Goal: Complete application form

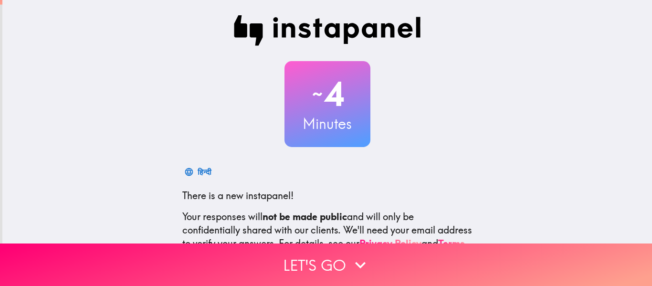
drag, startPoint x: 320, startPoint y: 263, endPoint x: 345, endPoint y: 197, distance: 70.8
click at [345, 197] on div "~ 4 Minutes हिन्दी There is a new instapanel! Your responses will not be made p…" at bounding box center [326, 143] width 652 height 286
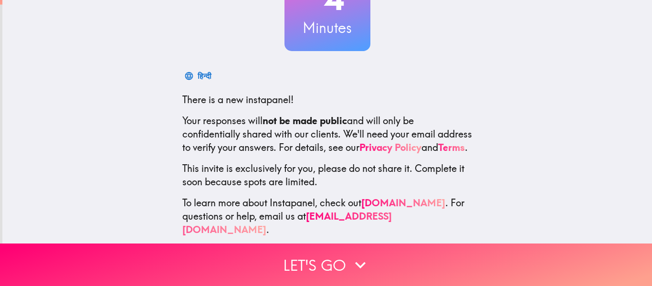
scroll to position [104, 0]
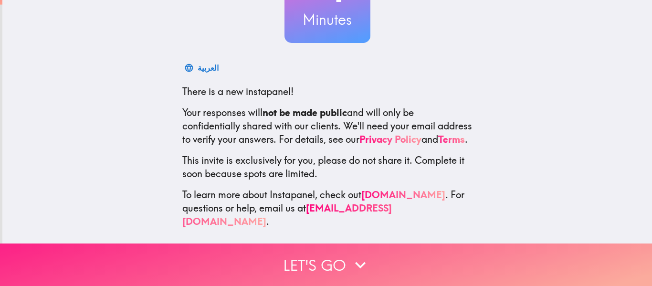
click at [379, 266] on button "Let's go" at bounding box center [326, 264] width 652 height 42
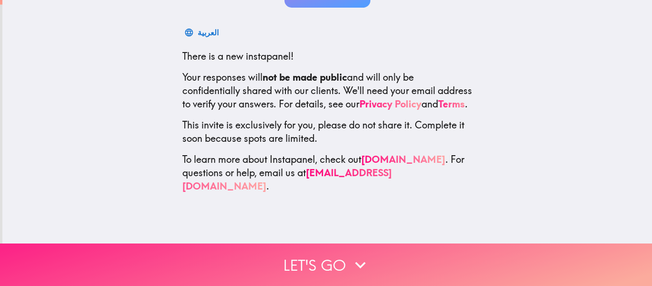
scroll to position [0, 0]
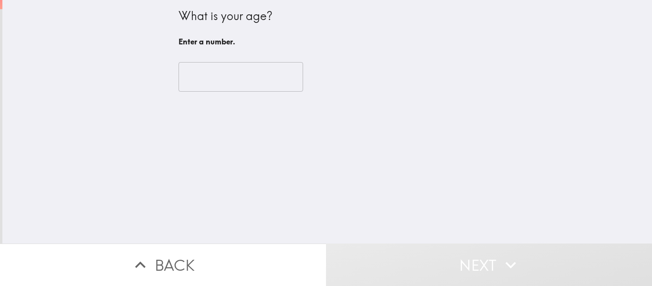
click at [282, 80] on input "number" at bounding box center [240, 77] width 125 height 30
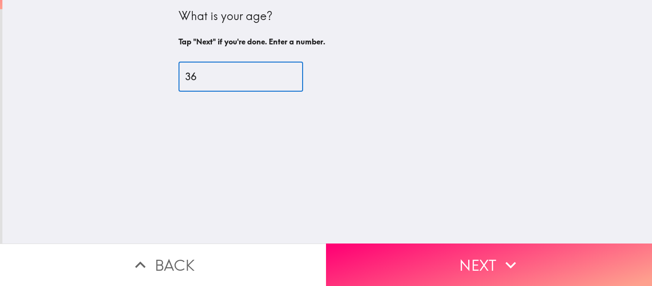
type input "36"
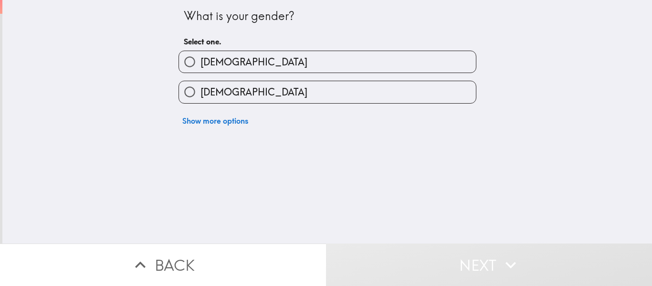
click at [421, 63] on label "[DEMOGRAPHIC_DATA]" at bounding box center [327, 61] width 297 height 21
click at [200, 63] on input "[DEMOGRAPHIC_DATA]" at bounding box center [189, 61] width 21 height 21
radio input "true"
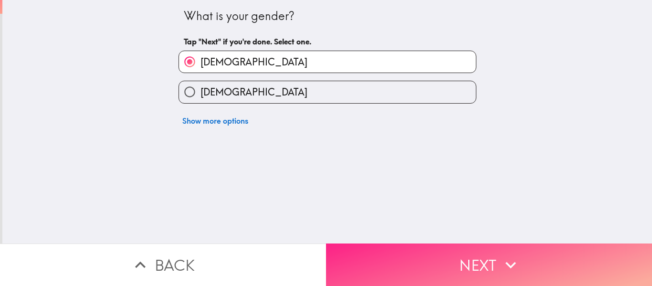
click at [488, 250] on button "Next" at bounding box center [489, 264] width 326 height 42
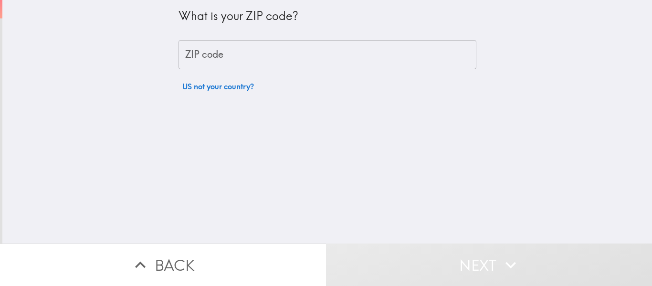
click at [285, 51] on input "ZIP code" at bounding box center [327, 55] width 298 height 30
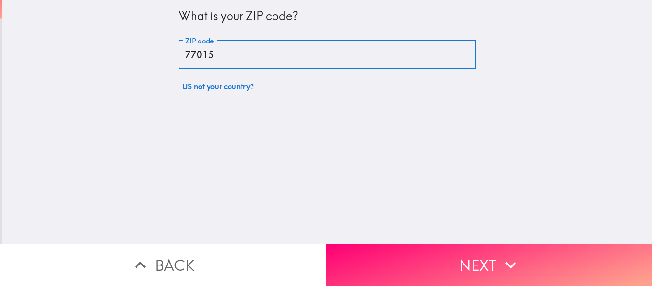
type input "77015"
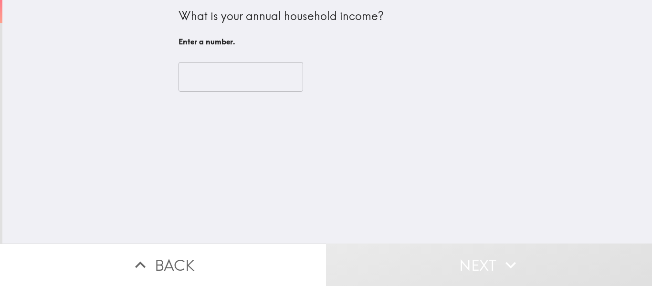
click at [202, 80] on input "number" at bounding box center [240, 77] width 125 height 30
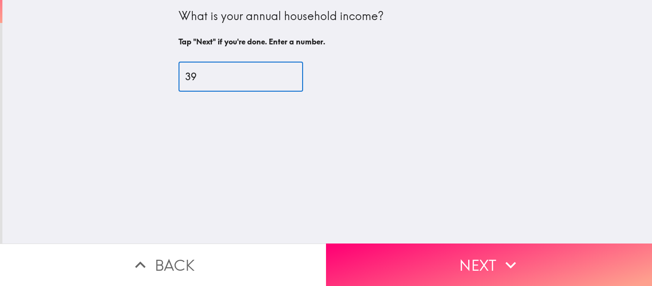
type input "3"
type input "39000"
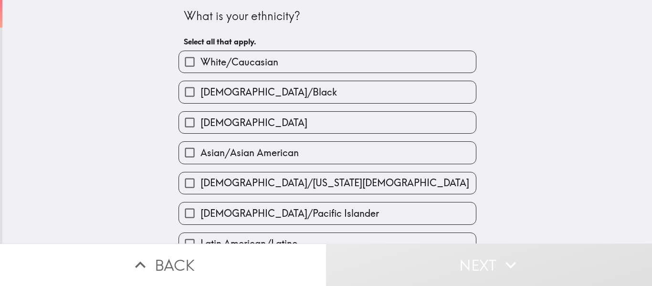
click at [220, 67] on span "White/Caucasian" at bounding box center [239, 61] width 78 height 13
click at [200, 67] on input "White/Caucasian" at bounding box center [189, 61] width 21 height 21
checkbox input "true"
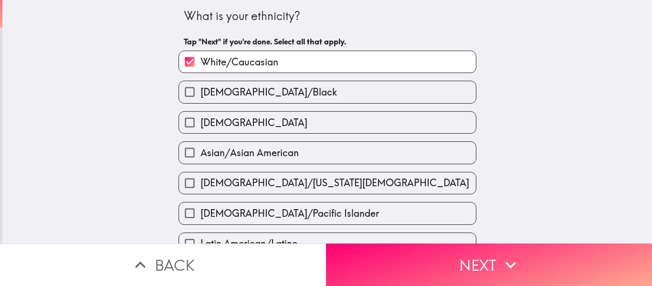
click at [217, 123] on span "[DEMOGRAPHIC_DATA]" at bounding box center [253, 122] width 107 height 13
click at [200, 123] on input "[DEMOGRAPHIC_DATA]" at bounding box center [189, 122] width 21 height 21
checkbox input "true"
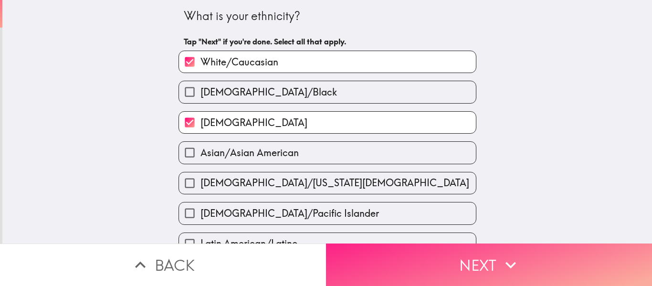
click at [411, 260] on button "Next" at bounding box center [489, 264] width 326 height 42
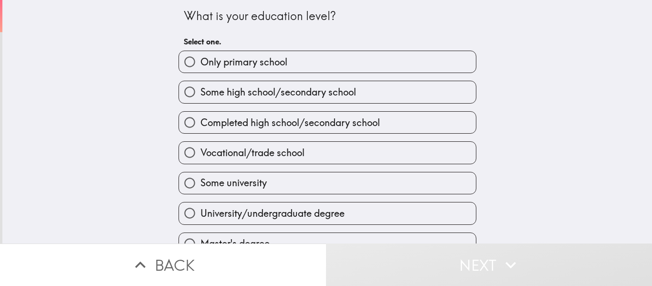
scroll to position [42, 0]
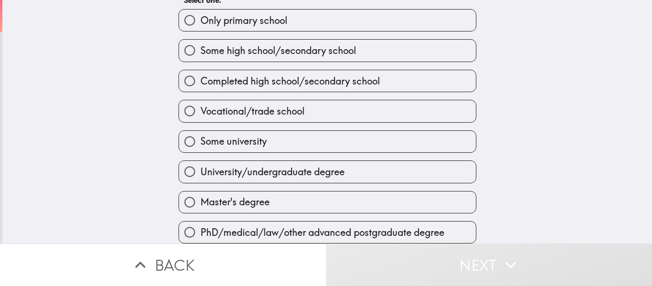
click at [414, 174] on label "University/undergraduate degree" at bounding box center [327, 171] width 297 height 21
click at [200, 174] on input "University/undergraduate degree" at bounding box center [189, 171] width 21 height 21
radio input "true"
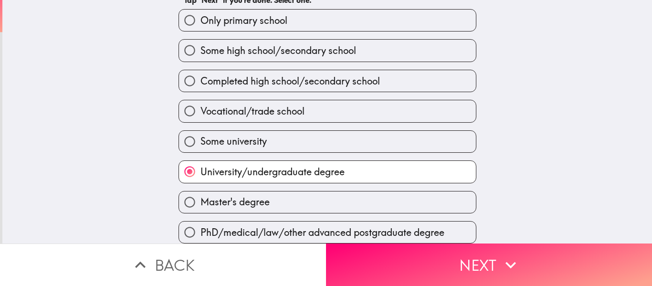
click at [418, 207] on label "Master's degree" at bounding box center [327, 201] width 297 height 21
click at [200, 207] on input "Master's degree" at bounding box center [189, 201] width 21 height 21
radio input "true"
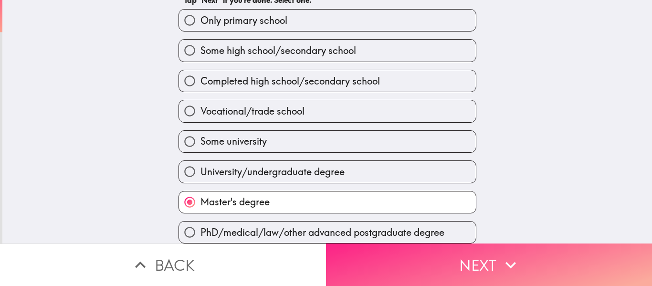
click at [382, 260] on button "Next" at bounding box center [489, 264] width 326 height 42
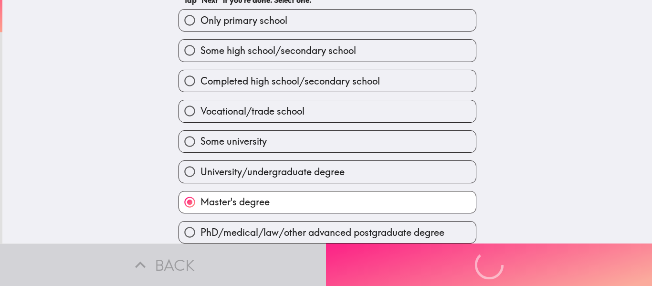
scroll to position [0, 0]
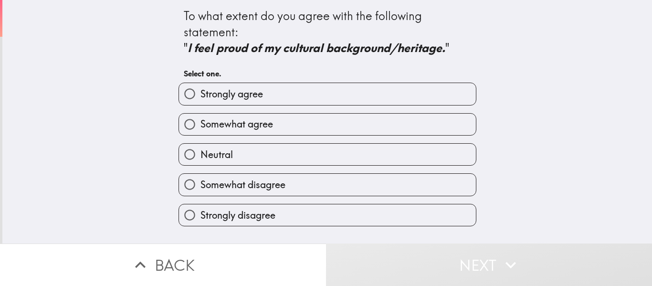
click at [432, 98] on label "Strongly agree" at bounding box center [327, 93] width 297 height 21
click at [200, 98] on input "Strongly agree" at bounding box center [189, 93] width 21 height 21
radio input "true"
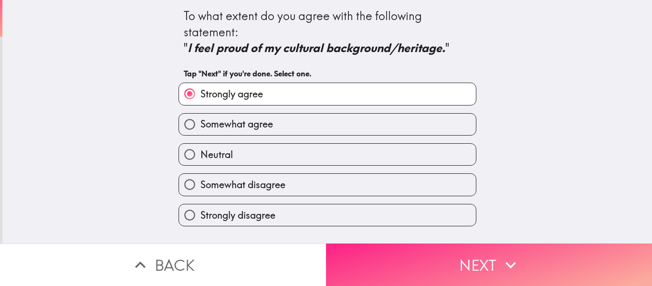
click at [399, 261] on button "Next" at bounding box center [489, 264] width 326 height 42
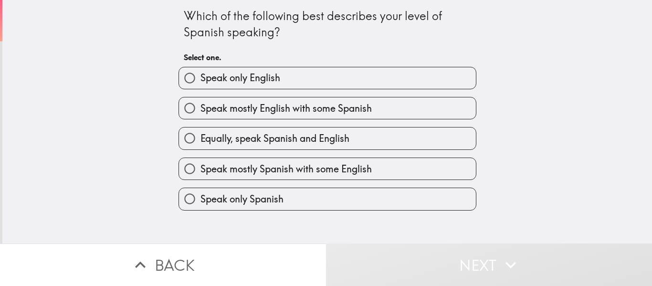
click at [428, 140] on label "Equally, speak Spanish and English" at bounding box center [327, 137] width 297 height 21
click at [200, 140] on input "Equally, speak Spanish and English" at bounding box center [189, 137] width 21 height 21
radio input "true"
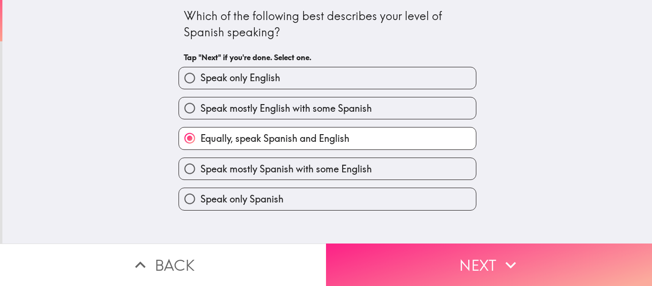
click at [413, 250] on button "Next" at bounding box center [489, 264] width 326 height 42
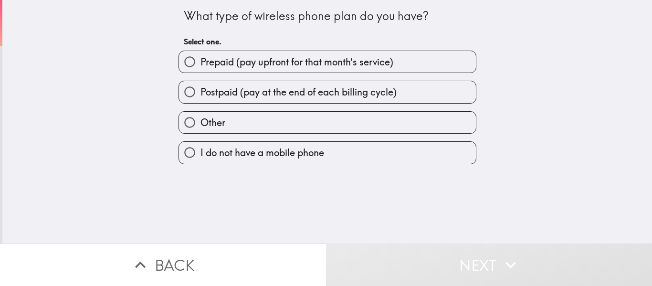
click at [434, 85] on label "Postpaid (pay at the end of each billing cycle)" at bounding box center [327, 91] width 297 height 21
click at [200, 85] on input "Postpaid (pay at the end of each billing cycle)" at bounding box center [189, 91] width 21 height 21
radio input "true"
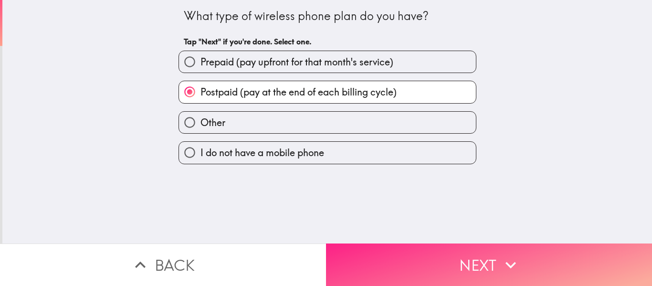
click at [413, 255] on button "Next" at bounding box center [489, 264] width 326 height 42
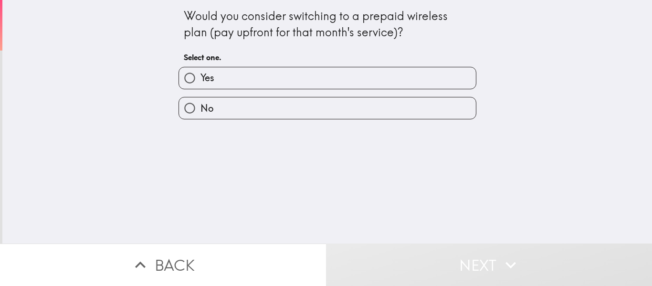
click at [364, 81] on label "Yes" at bounding box center [327, 77] width 297 height 21
click at [200, 81] on input "Yes" at bounding box center [189, 77] width 21 height 21
radio input "true"
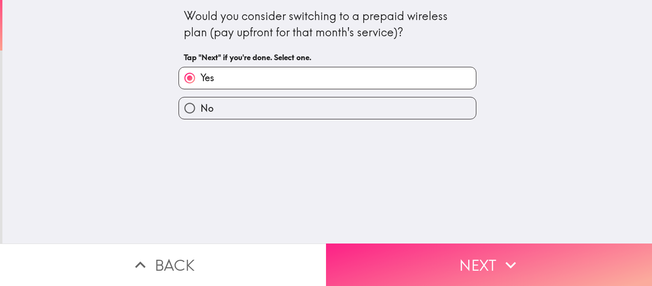
click at [418, 248] on button "Next" at bounding box center [489, 264] width 326 height 42
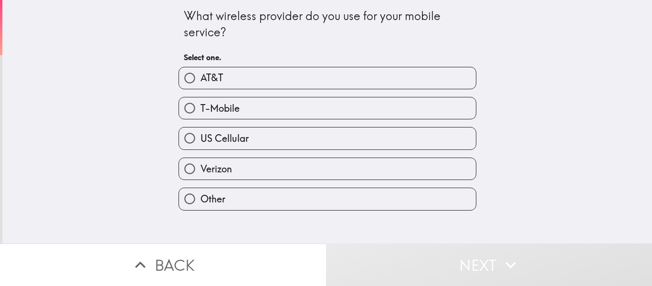
click at [428, 78] on label "AT&T" at bounding box center [327, 77] width 297 height 21
click at [200, 78] on input "AT&T" at bounding box center [189, 77] width 21 height 21
radio input "true"
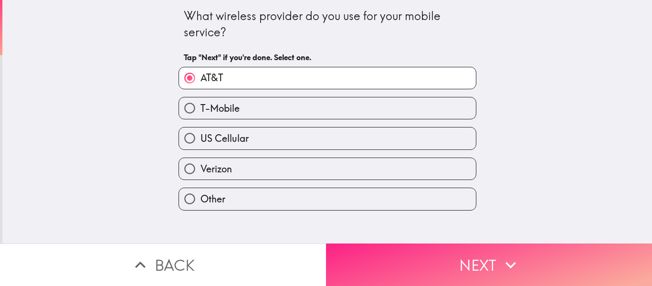
click at [443, 255] on button "Next" at bounding box center [489, 264] width 326 height 42
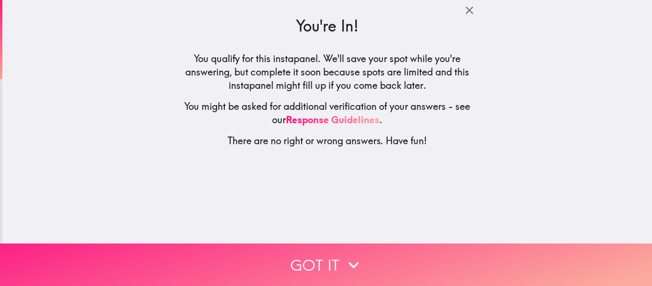
click at [412, 252] on button "Got it" at bounding box center [326, 264] width 652 height 42
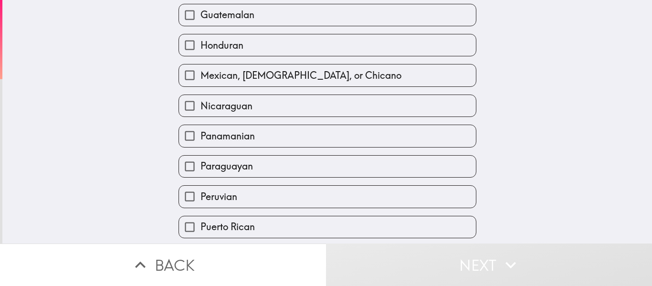
scroll to position [322, 0]
click at [449, 63] on label "Mexican, [DEMOGRAPHIC_DATA], or Chicano" at bounding box center [327, 73] width 297 height 21
click at [200, 63] on input "Mexican, [DEMOGRAPHIC_DATA], or Chicano" at bounding box center [189, 73] width 21 height 21
checkbox input "true"
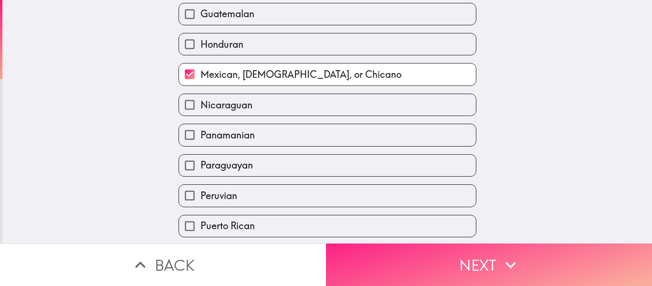
click at [464, 270] on button "Next" at bounding box center [489, 264] width 326 height 42
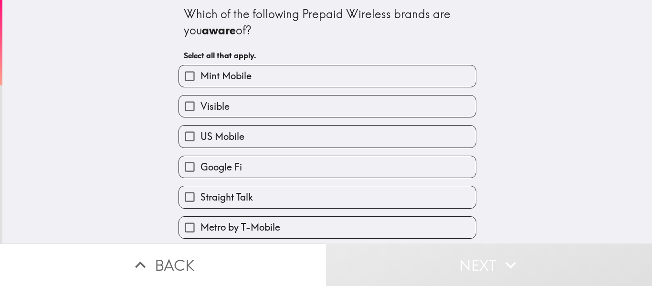
scroll to position [4, 0]
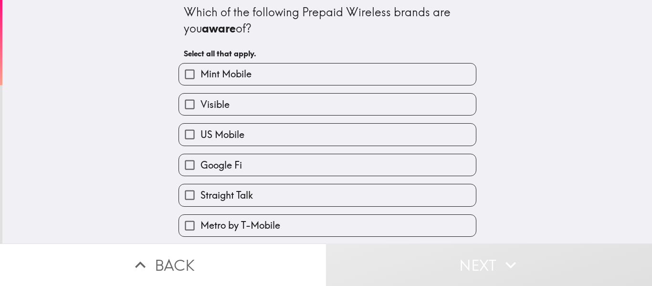
click at [191, 79] on input "Mint Mobile" at bounding box center [189, 73] width 21 height 21
checkbox input "true"
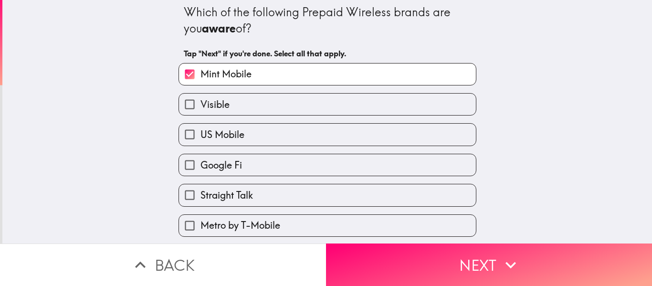
click at [194, 134] on input "US Mobile" at bounding box center [189, 134] width 21 height 21
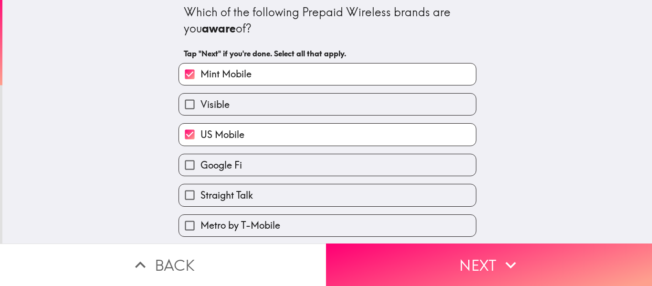
click at [191, 133] on input "US Mobile" at bounding box center [189, 134] width 21 height 21
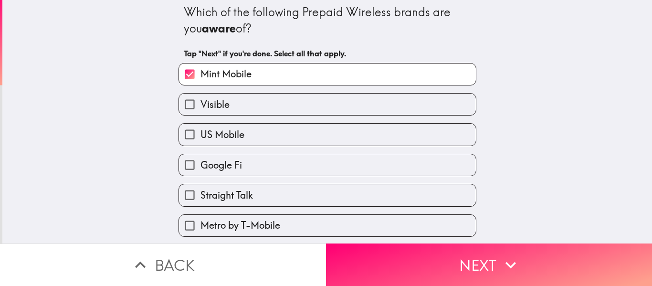
click at [194, 132] on input "US Mobile" at bounding box center [189, 134] width 21 height 21
checkbox input "true"
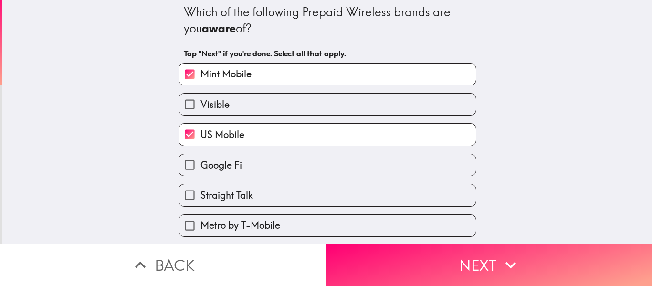
click at [194, 168] on input "Google Fi" at bounding box center [189, 164] width 21 height 21
checkbox input "true"
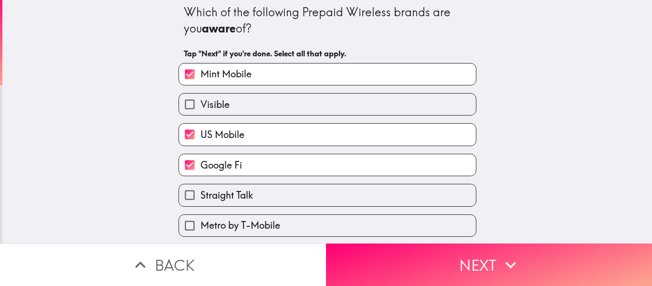
click at [186, 204] on input "Straight Talk" at bounding box center [189, 194] width 21 height 21
checkbox input "true"
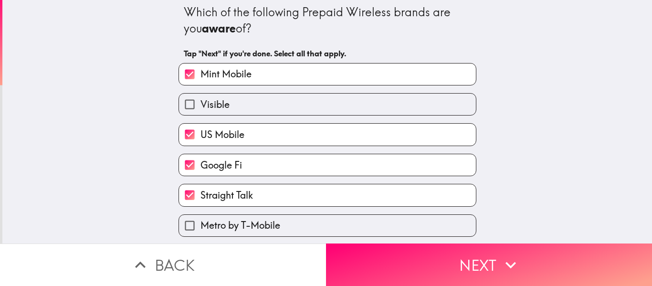
click at [189, 226] on input "Metro by T-Mobile" at bounding box center [189, 225] width 21 height 21
checkbox input "true"
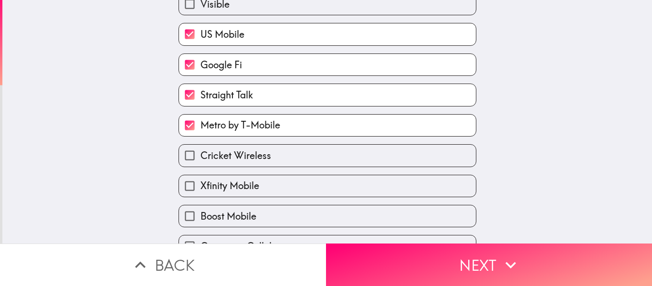
scroll to position [118, 0]
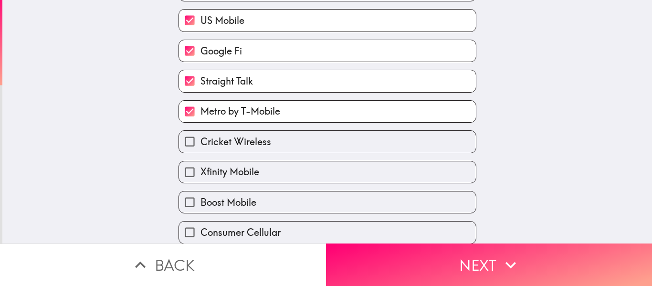
click at [191, 148] on input "Cricket Wireless" at bounding box center [189, 141] width 21 height 21
checkbox input "true"
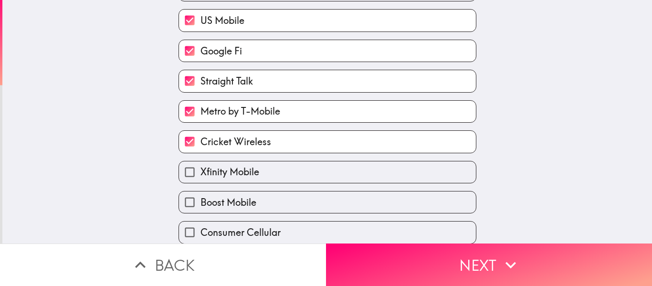
click at [192, 178] on input "Xfinity Mobile" at bounding box center [189, 171] width 21 height 21
checkbox input "true"
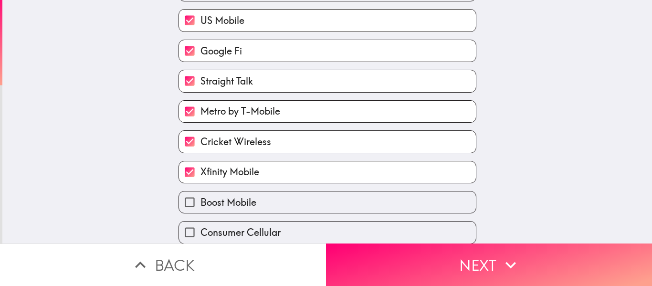
click at [193, 200] on input "Boost Mobile" at bounding box center [189, 201] width 21 height 21
checkbox input "true"
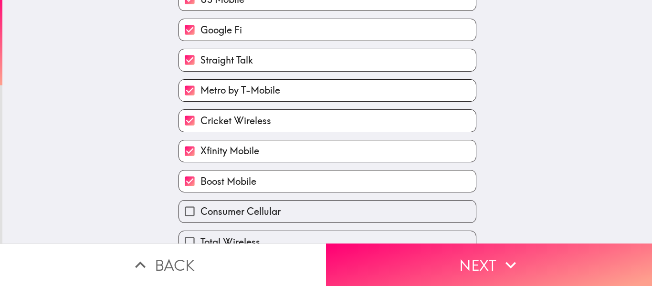
scroll to position [179, 0]
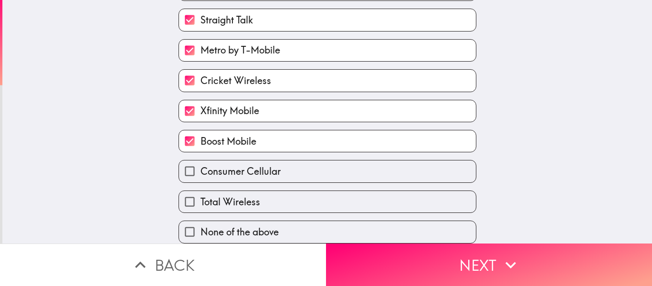
click at [185, 194] on input "Total Wireless" at bounding box center [189, 201] width 21 height 21
checkbox input "true"
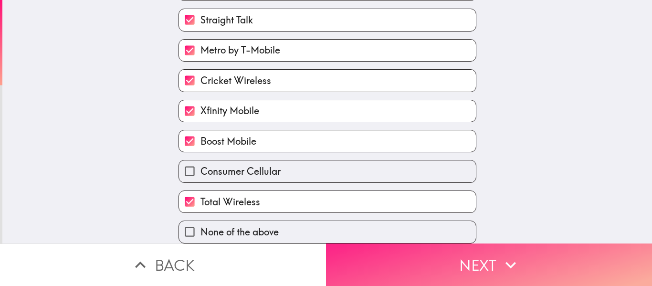
click at [374, 262] on button "Next" at bounding box center [489, 264] width 326 height 42
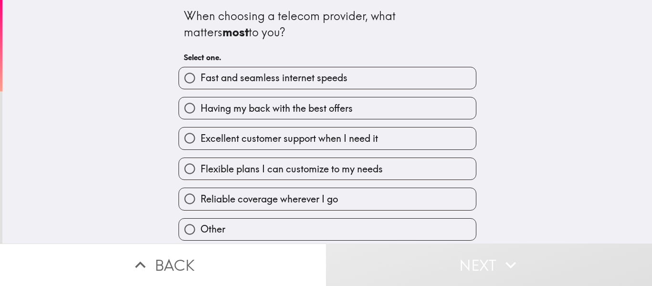
click at [281, 80] on span "Fast and seamless internet speeds" at bounding box center [273, 77] width 147 height 13
click at [200, 80] on input "Fast and seamless internet speeds" at bounding box center [189, 77] width 21 height 21
radio input "true"
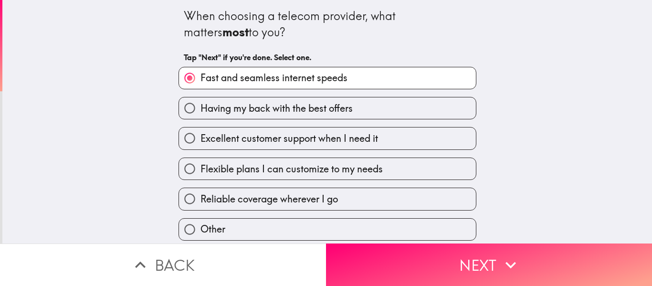
click at [404, 209] on label "Reliable coverage wherever I go" at bounding box center [327, 198] width 297 height 21
click at [200, 209] on input "Reliable coverage wherever I go" at bounding box center [189, 198] width 21 height 21
radio input "true"
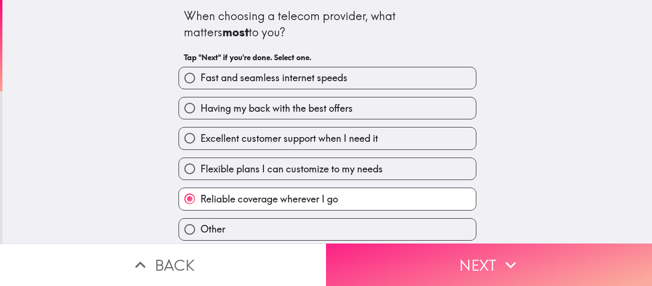
click at [419, 262] on button "Next" at bounding box center [489, 264] width 326 height 42
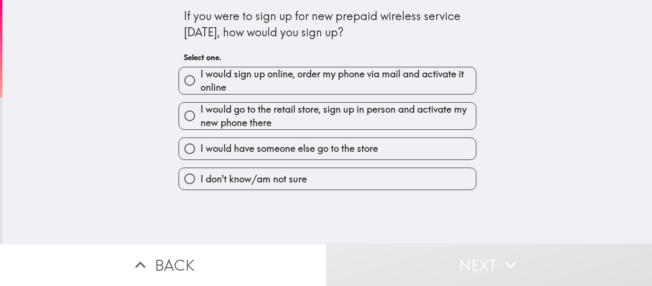
click at [459, 116] on span "I would go to the retail store, sign up in person and activate my new phone the…" at bounding box center [337, 116] width 275 height 27
click at [200, 116] on input "I would go to the retail store, sign up in person and activate my new phone the…" at bounding box center [189, 115] width 21 height 21
radio input "true"
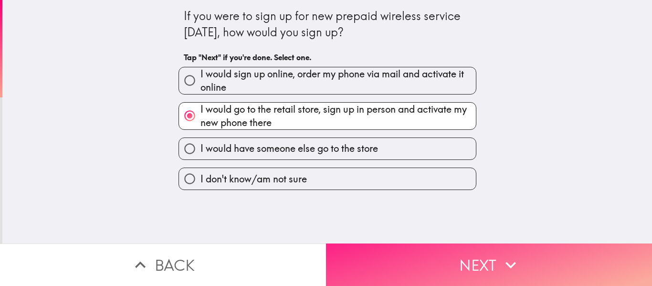
click at [453, 271] on button "Next" at bounding box center [489, 264] width 326 height 42
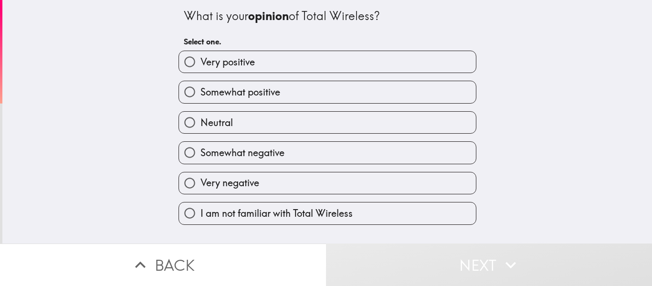
click at [381, 91] on label "Somewhat positive" at bounding box center [327, 91] width 297 height 21
click at [200, 91] on input "Somewhat positive" at bounding box center [189, 91] width 21 height 21
radio input "true"
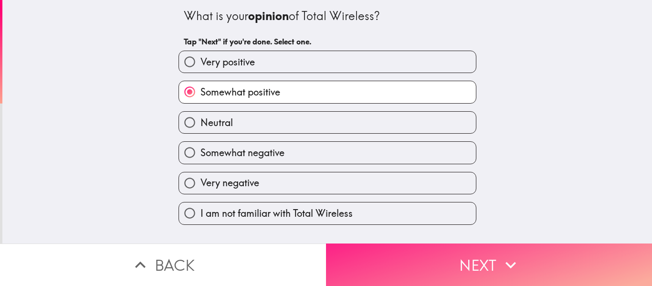
click at [390, 248] on button "Next" at bounding box center [489, 264] width 326 height 42
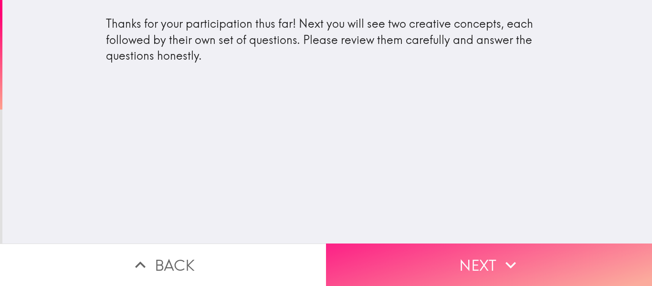
click at [391, 249] on button "Next" at bounding box center [489, 264] width 326 height 42
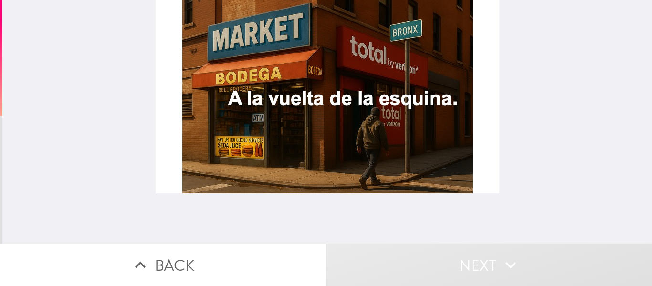
click at [407, 90] on div at bounding box center [328, 96] width 344 height 193
click at [620, 123] on div at bounding box center [326, 121] width 649 height 243
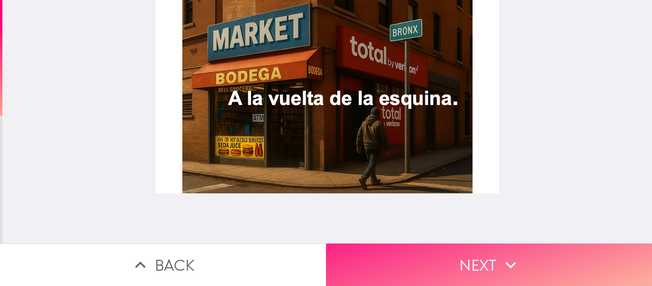
click at [514, 272] on icon "button" at bounding box center [510, 264] width 21 height 21
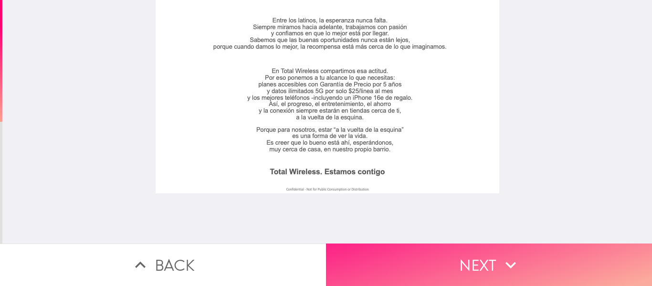
click at [488, 253] on button "Next" at bounding box center [489, 264] width 326 height 42
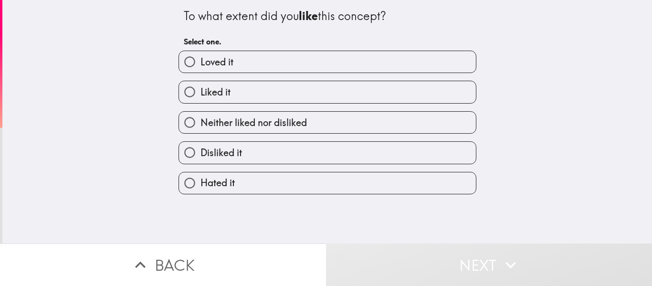
click at [404, 153] on label "Disliked it" at bounding box center [327, 152] width 297 height 21
click at [200, 153] on input "Disliked it" at bounding box center [189, 152] width 21 height 21
radio input "true"
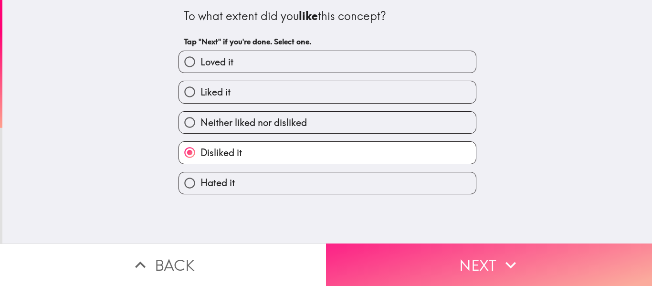
click at [401, 261] on button "Next" at bounding box center [489, 264] width 326 height 42
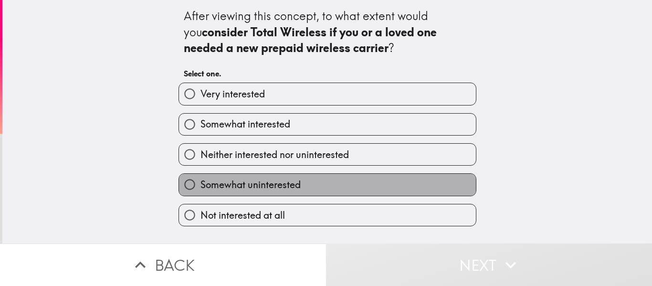
click at [400, 191] on label "Somewhat uninterested" at bounding box center [327, 184] width 297 height 21
click at [200, 191] on input "Somewhat uninterested" at bounding box center [189, 184] width 21 height 21
radio input "true"
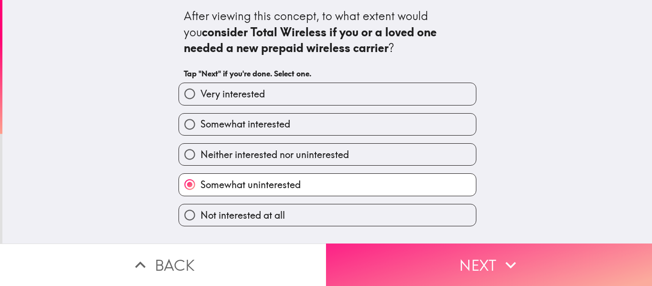
click at [378, 259] on button "Next" at bounding box center [489, 264] width 326 height 42
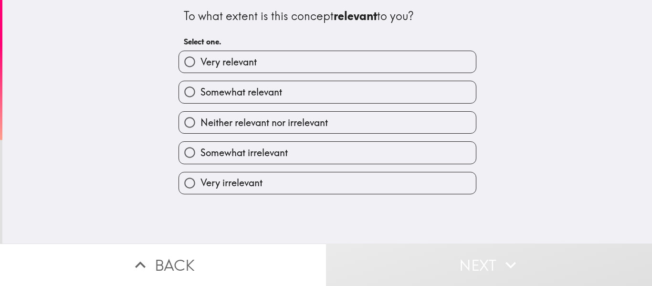
click at [379, 90] on label "Somewhat relevant" at bounding box center [327, 91] width 297 height 21
click at [200, 90] on input "Somewhat relevant" at bounding box center [189, 91] width 21 height 21
radio input "true"
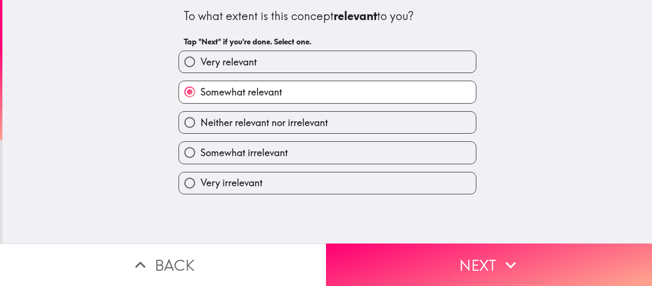
click at [390, 64] on label "Very relevant" at bounding box center [327, 61] width 297 height 21
click at [200, 64] on input "Very relevant" at bounding box center [189, 61] width 21 height 21
radio input "true"
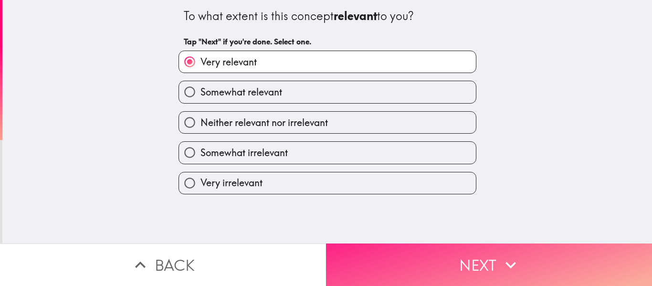
click at [422, 257] on button "Next" at bounding box center [489, 264] width 326 height 42
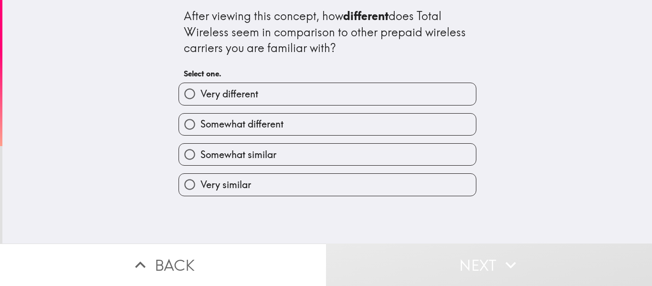
click at [339, 102] on label "Very different" at bounding box center [327, 93] width 297 height 21
click at [200, 102] on input "Very different" at bounding box center [189, 93] width 21 height 21
radio input "true"
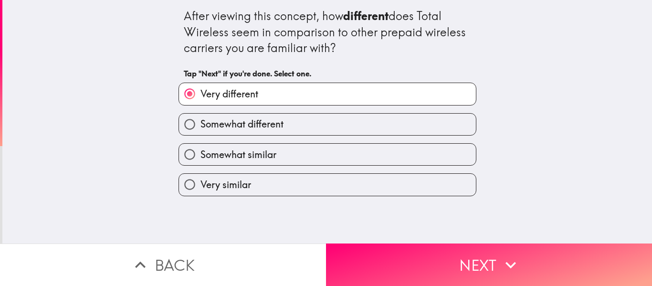
click at [365, 132] on label "Somewhat different" at bounding box center [327, 124] width 297 height 21
click at [200, 132] on input "Somewhat different" at bounding box center [189, 124] width 21 height 21
radio input "true"
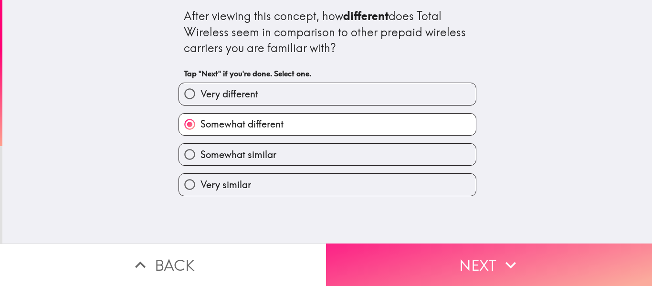
click at [386, 247] on button "Next" at bounding box center [489, 264] width 326 height 42
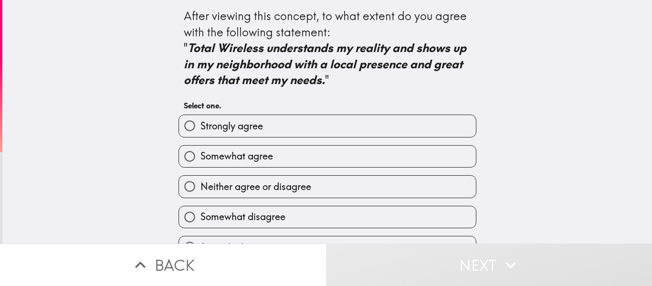
click at [357, 179] on label "Neither agree or disagree" at bounding box center [327, 186] width 297 height 21
click at [200, 179] on input "Neither agree or disagree" at bounding box center [189, 186] width 21 height 21
radio input "true"
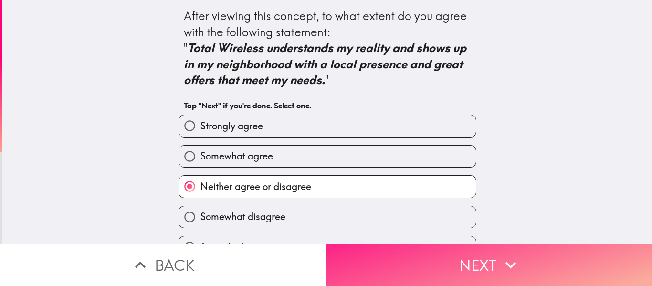
click at [372, 262] on button "Next" at bounding box center [489, 264] width 326 height 42
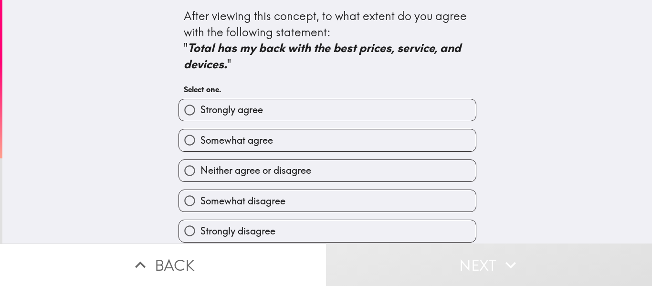
click at [390, 205] on label "Somewhat disagree" at bounding box center [327, 200] width 297 height 21
click at [200, 205] on input "Somewhat disagree" at bounding box center [189, 200] width 21 height 21
radio input "true"
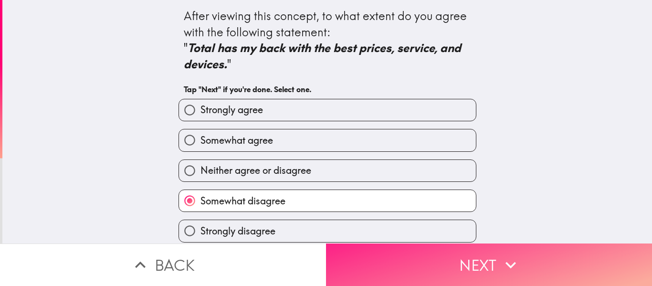
click at [389, 275] on button "Next" at bounding box center [489, 264] width 326 height 42
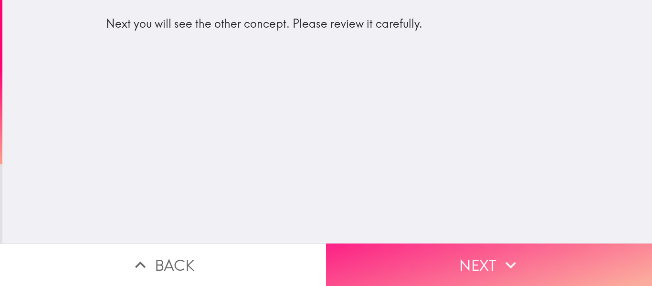
click at [405, 263] on button "Next" at bounding box center [489, 264] width 326 height 42
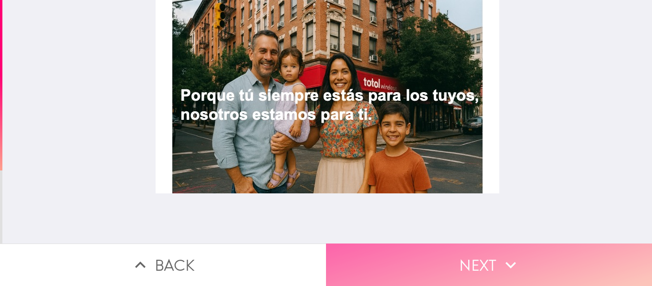
click at [406, 256] on button "Next" at bounding box center [489, 264] width 326 height 42
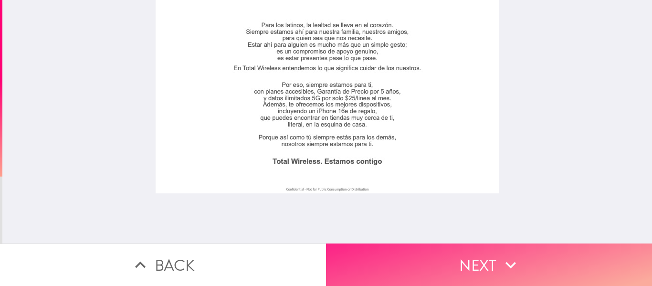
click at [522, 259] on button "Next" at bounding box center [489, 264] width 326 height 42
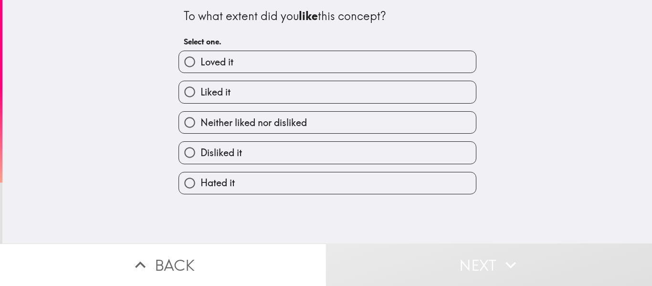
click at [303, 99] on label "Liked it" at bounding box center [327, 91] width 297 height 21
click at [200, 99] on input "Liked it" at bounding box center [189, 91] width 21 height 21
radio input "true"
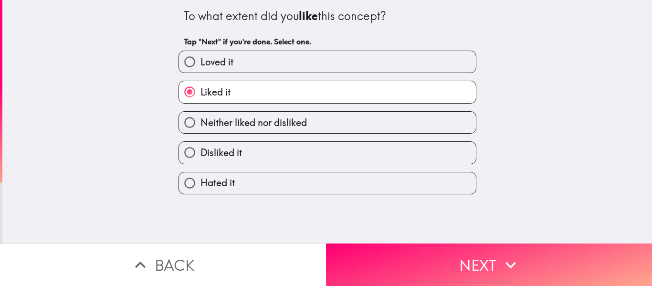
click at [358, 125] on label "Neither liked nor disliked" at bounding box center [327, 122] width 297 height 21
click at [200, 125] on input "Neither liked nor disliked" at bounding box center [189, 122] width 21 height 21
radio input "true"
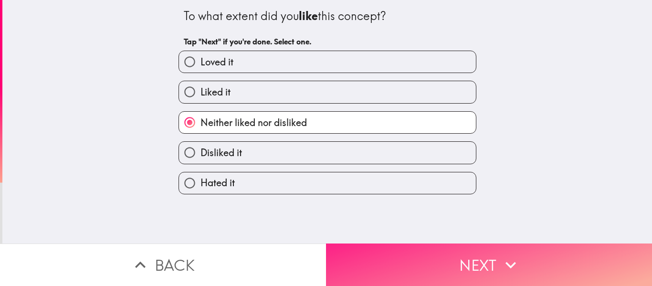
click at [357, 245] on button "Next" at bounding box center [489, 264] width 326 height 42
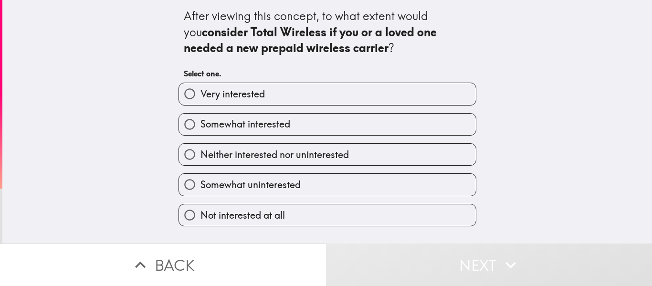
click at [361, 183] on label "Somewhat uninterested" at bounding box center [327, 184] width 297 height 21
click at [200, 183] on input "Somewhat uninterested" at bounding box center [189, 184] width 21 height 21
radio input "true"
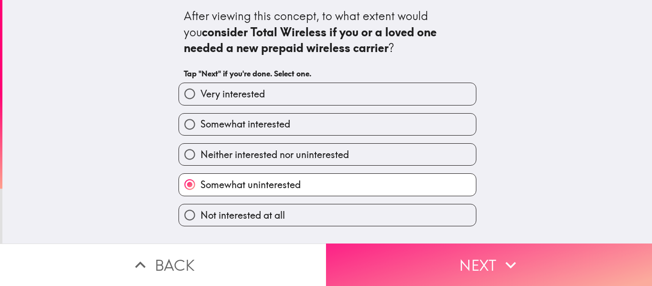
click at [368, 263] on button "Next" at bounding box center [489, 264] width 326 height 42
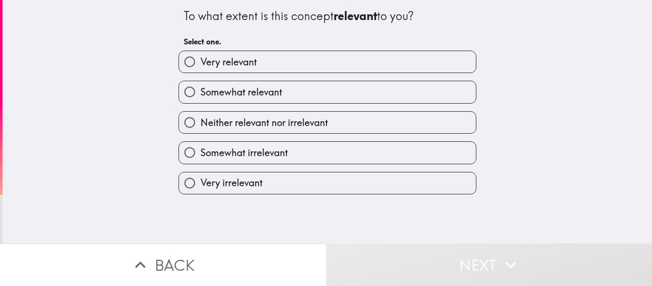
click at [416, 53] on label "Very relevant" at bounding box center [327, 61] width 297 height 21
click at [200, 53] on input "Very relevant" at bounding box center [189, 61] width 21 height 21
radio input "true"
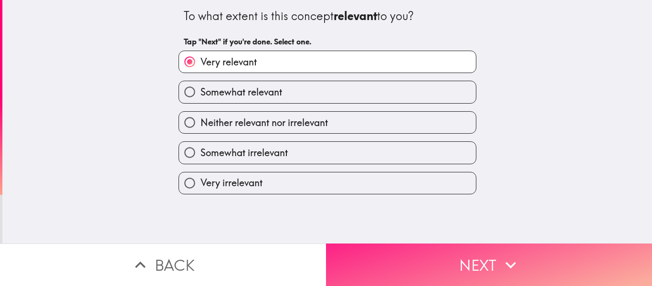
click at [397, 260] on button "Next" at bounding box center [489, 264] width 326 height 42
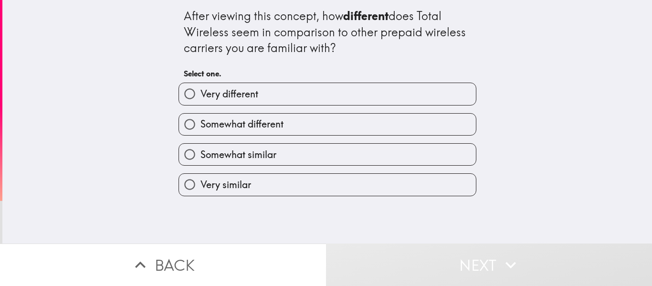
click at [414, 116] on label "Somewhat different" at bounding box center [327, 124] width 297 height 21
click at [200, 116] on input "Somewhat different" at bounding box center [189, 124] width 21 height 21
radio input "true"
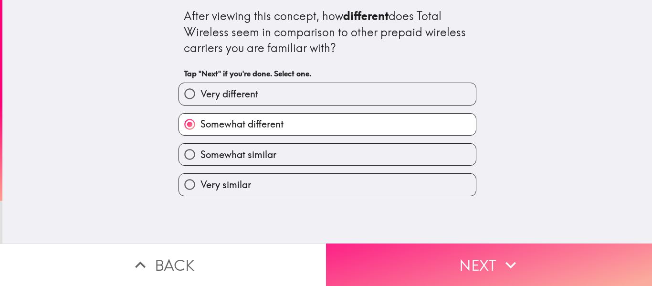
click at [408, 251] on button "Next" at bounding box center [489, 264] width 326 height 42
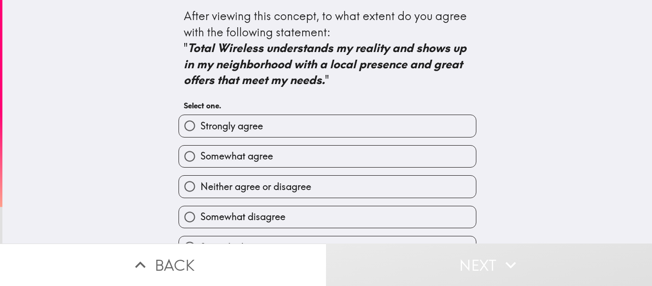
click at [404, 211] on label "Somewhat disagree" at bounding box center [327, 216] width 297 height 21
click at [200, 211] on input "Somewhat disagree" at bounding box center [189, 216] width 21 height 21
radio input "true"
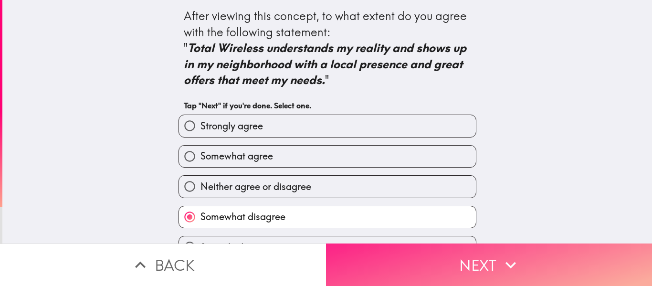
click at [395, 249] on button "Next" at bounding box center [489, 264] width 326 height 42
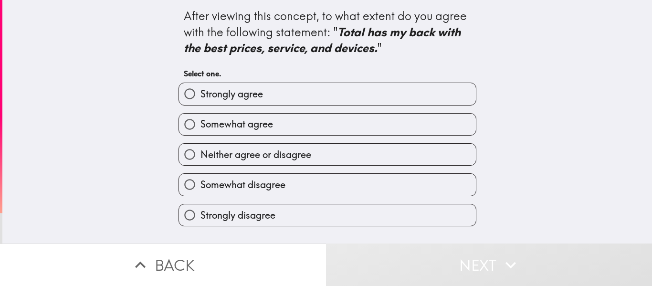
click at [426, 172] on div "Somewhat disagree" at bounding box center [323, 181] width 305 height 30
click at [427, 171] on div "Somewhat disagree" at bounding box center [323, 181] width 305 height 30
click at [421, 179] on label "Somewhat disagree" at bounding box center [327, 184] width 297 height 21
click at [200, 179] on input "Somewhat disagree" at bounding box center [189, 184] width 21 height 21
radio input "true"
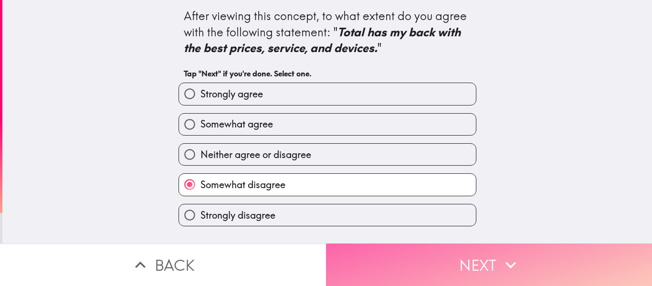
click at [392, 266] on button "Next" at bounding box center [489, 264] width 326 height 42
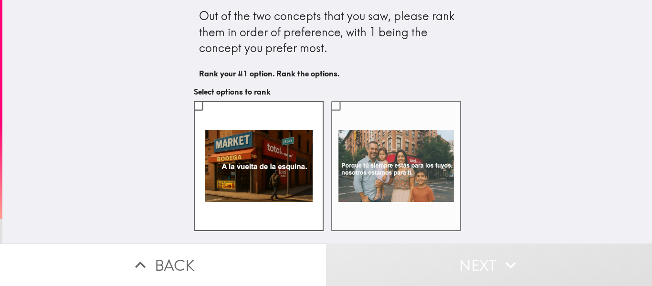
click at [358, 203] on label at bounding box center [396, 166] width 130 height 130
click at [346, 116] on input "checkbox" at bounding box center [335, 105] width 21 height 21
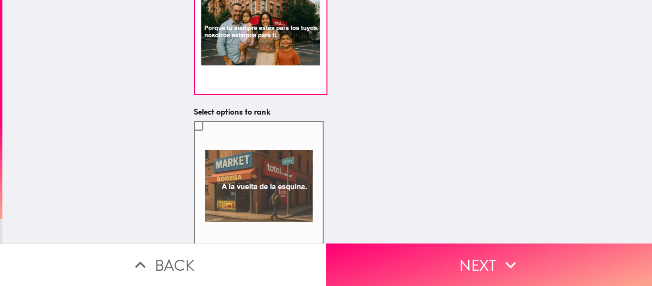
click at [261, 172] on label at bounding box center [259, 186] width 130 height 130
click at [209, 136] on input "checkbox" at bounding box center [198, 125] width 21 height 21
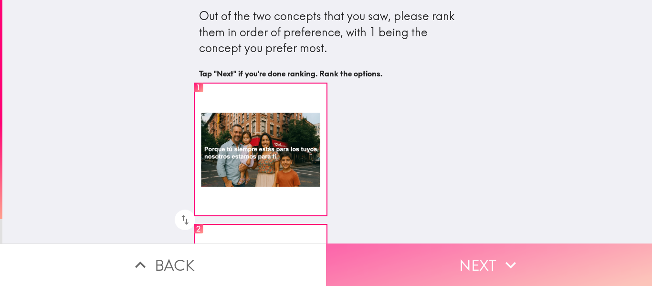
click at [429, 257] on button "Next" at bounding box center [489, 264] width 326 height 42
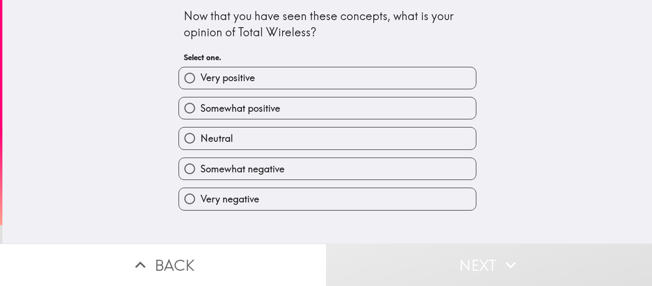
click at [442, 136] on label "Neutral" at bounding box center [327, 137] width 297 height 21
click at [200, 136] on input "Neutral" at bounding box center [189, 137] width 21 height 21
radio input "true"
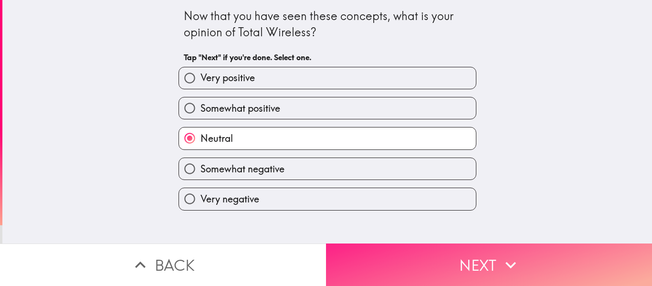
click at [413, 245] on button "Next" at bounding box center [489, 264] width 326 height 42
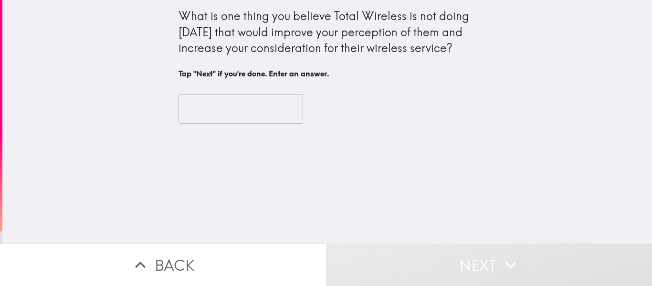
click at [242, 101] on input "text" at bounding box center [240, 109] width 125 height 30
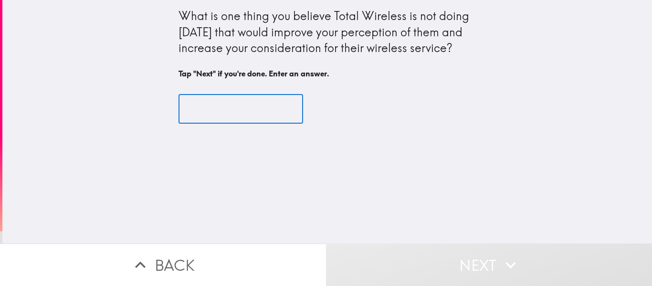
type input "s"
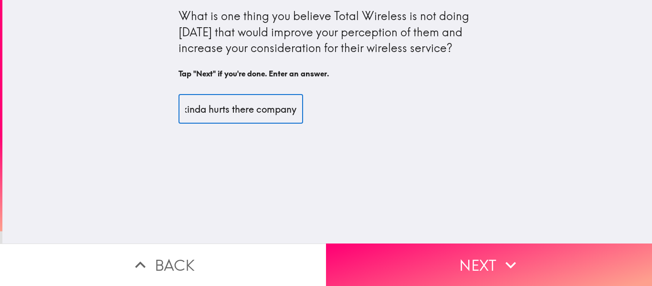
scroll to position [0, 201]
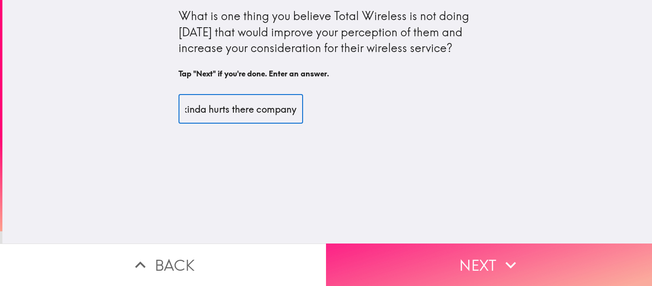
type input "Start using real people and to stop using AI it kinda hurts there company"
click at [385, 254] on button "Next" at bounding box center [489, 264] width 326 height 42
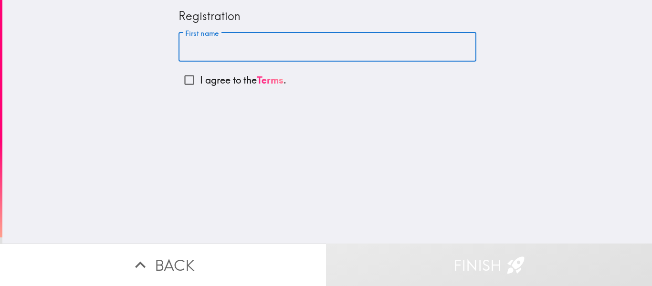
click at [314, 44] on input "First name" at bounding box center [327, 47] width 298 height 30
type input "[PERSON_NAME]"
click at [196, 80] on input "I agree to the Terms ." at bounding box center [188, 79] width 21 height 21
checkbox input "true"
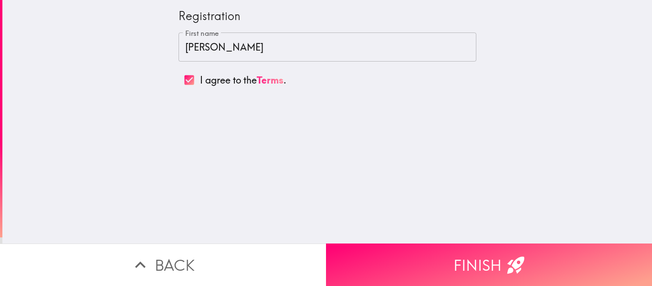
click at [248, 46] on input "[PERSON_NAME]" at bounding box center [327, 47] width 298 height 30
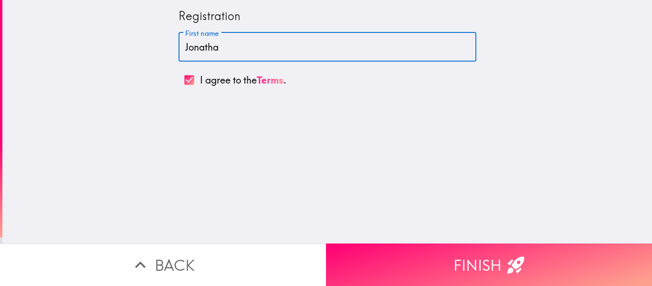
type input "[PERSON_NAME]"
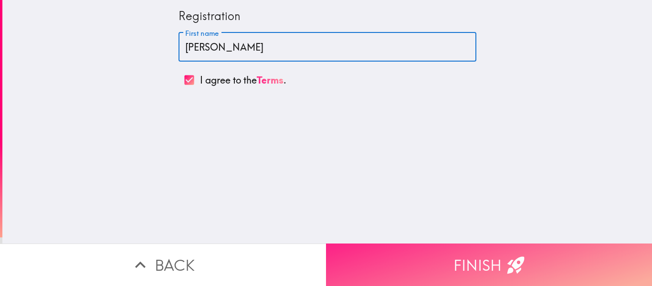
click at [391, 272] on button "Finish" at bounding box center [489, 264] width 326 height 42
